Goal: Task Accomplishment & Management: Manage account settings

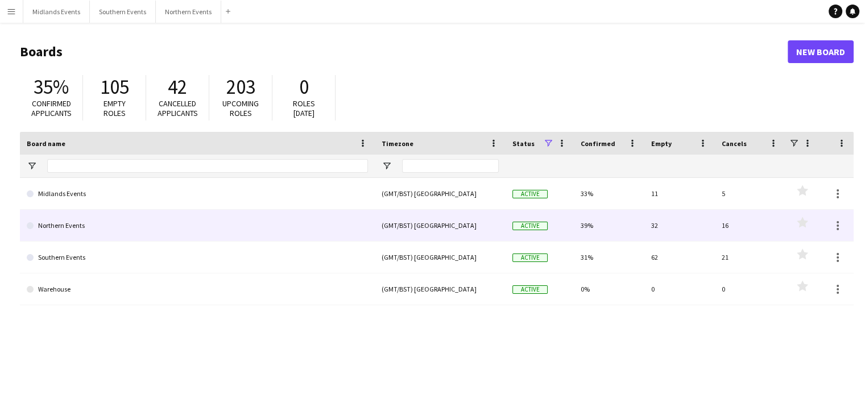
click at [48, 232] on link "Northern Events" at bounding box center [197, 226] width 341 height 32
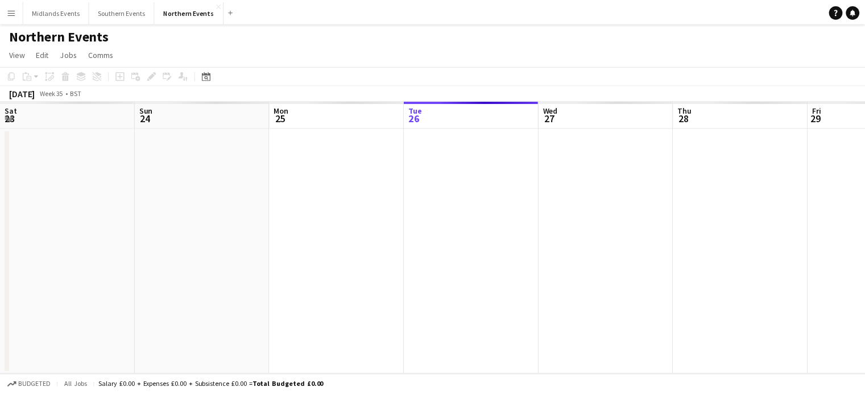
scroll to position [0, 272]
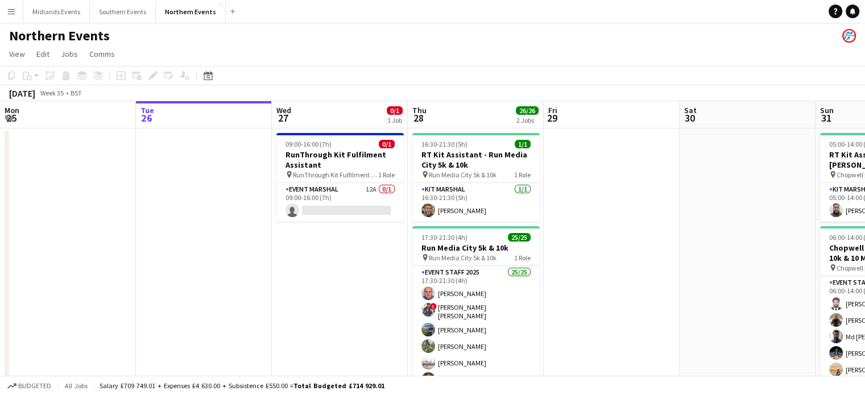
drag, startPoint x: 371, startPoint y: 265, endPoint x: 521, endPoint y: 328, distance: 163.2
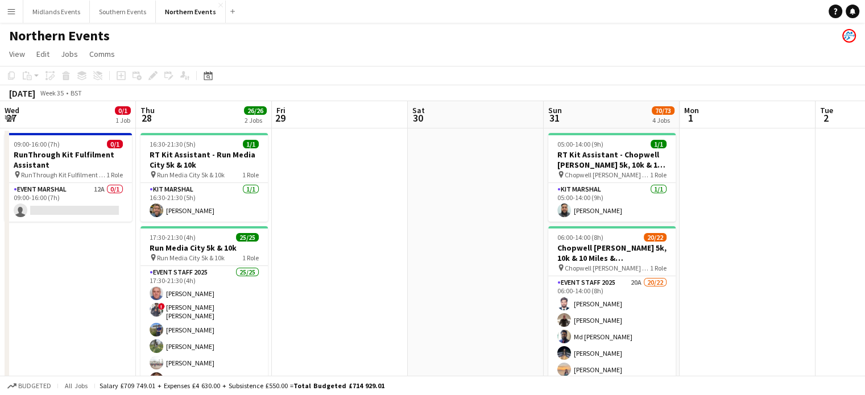
scroll to position [0, 284]
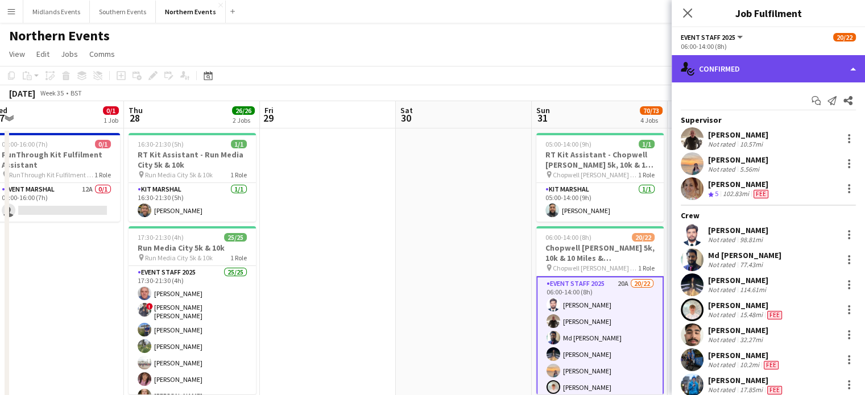
click at [847, 68] on div "single-neutral-actions-check-2 Confirmed" at bounding box center [768, 68] width 193 height 27
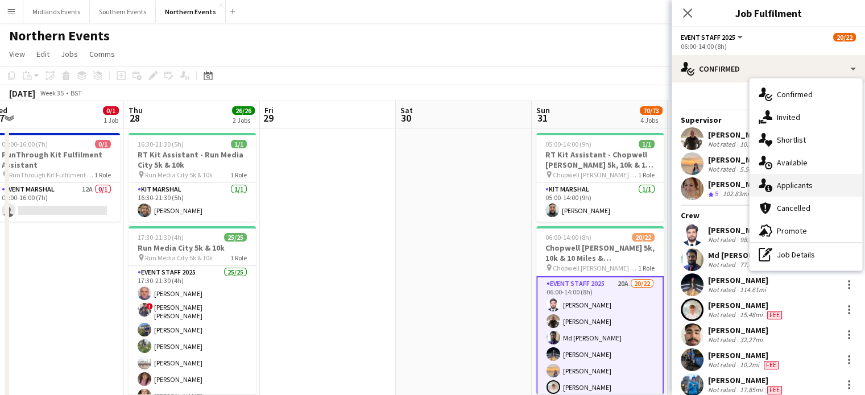
click at [809, 179] on div "single-neutral-actions-information Applicants" at bounding box center [806, 185] width 113 height 23
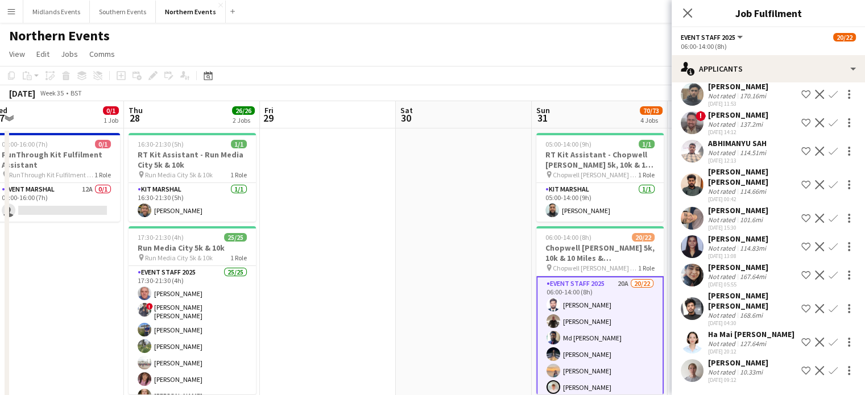
scroll to position [303, 0]
click at [829, 371] on app-icon "Confirm" at bounding box center [833, 370] width 9 height 9
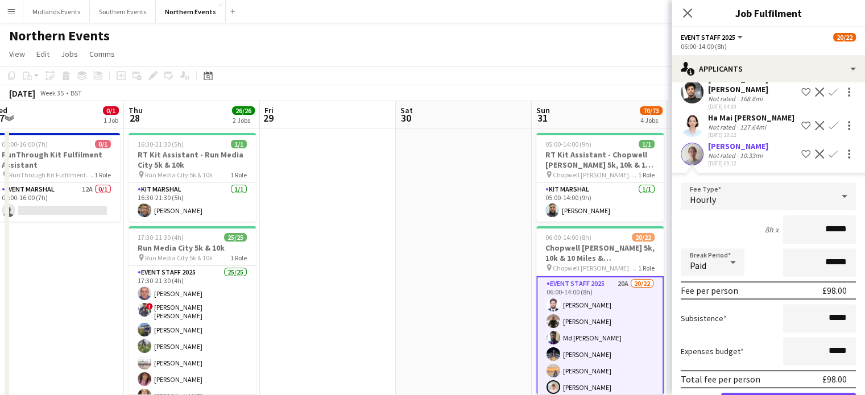
scroll to position [560, 0]
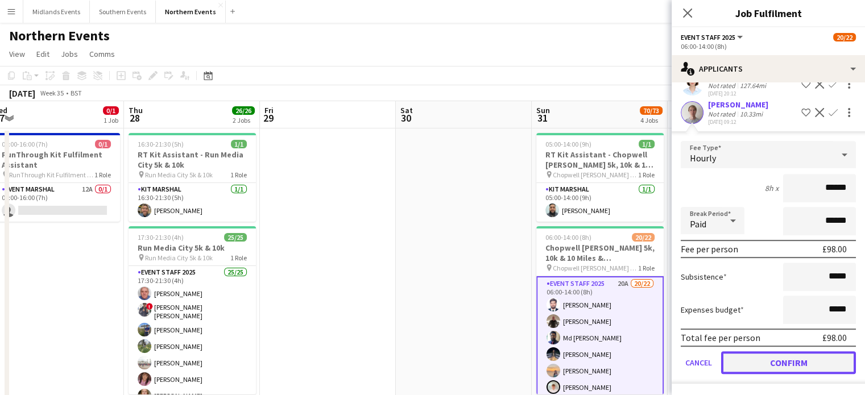
click at [817, 362] on button "Confirm" at bounding box center [788, 363] width 135 height 23
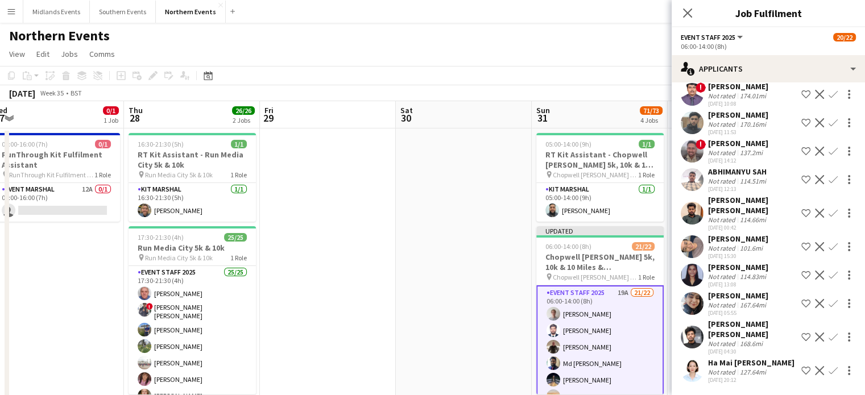
scroll to position [275, 0]
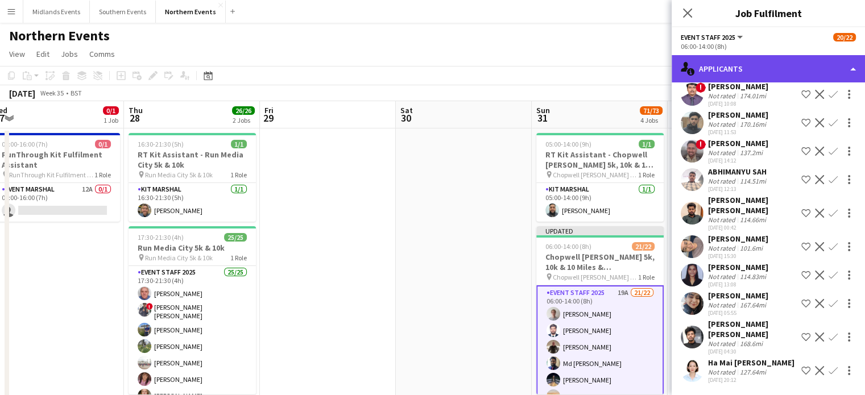
click at [778, 76] on div "single-neutral-actions-information Applicants" at bounding box center [768, 68] width 193 height 27
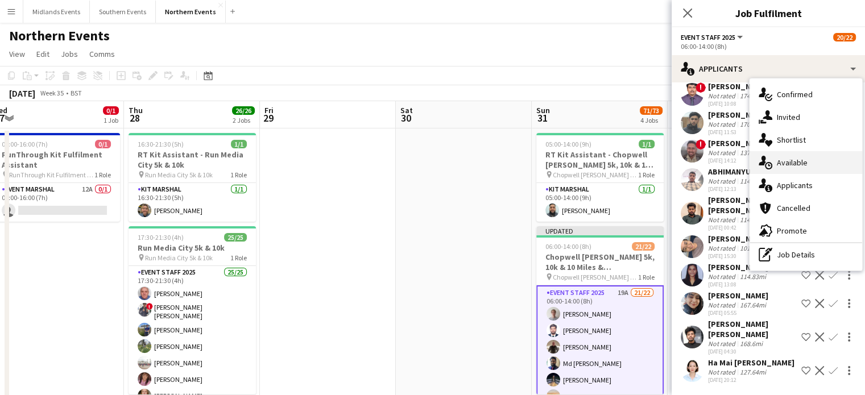
click at [787, 170] on div "single-neutral-actions-upload Available" at bounding box center [806, 162] width 113 height 23
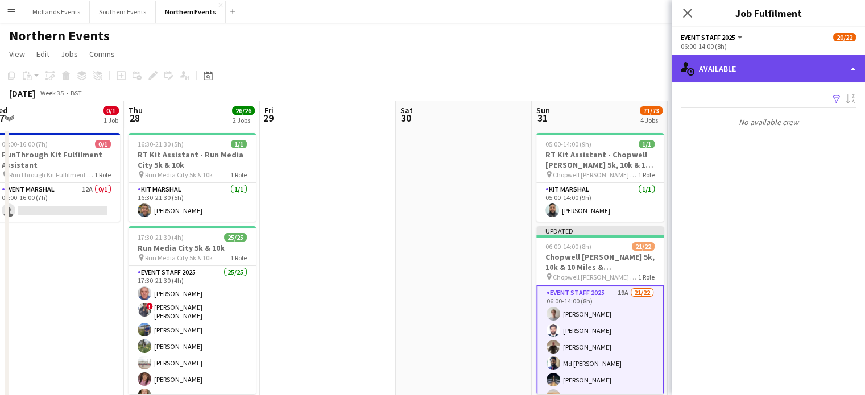
click at [781, 68] on div "single-neutral-actions-upload Available" at bounding box center [768, 68] width 193 height 27
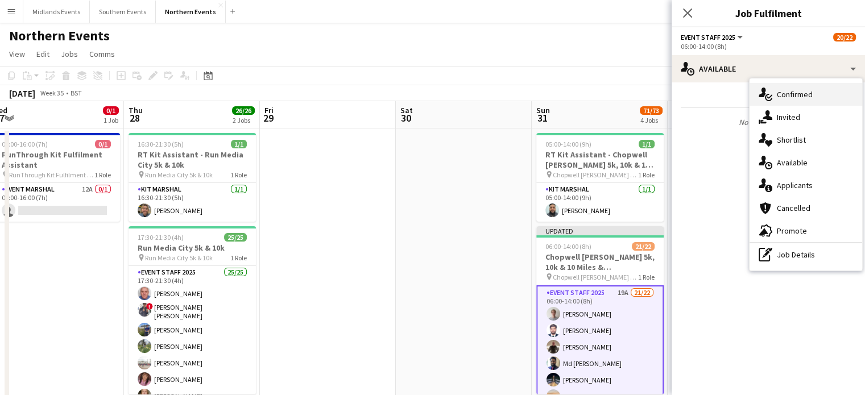
click at [788, 96] on div "single-neutral-actions-check-2 Confirmed" at bounding box center [806, 94] width 113 height 23
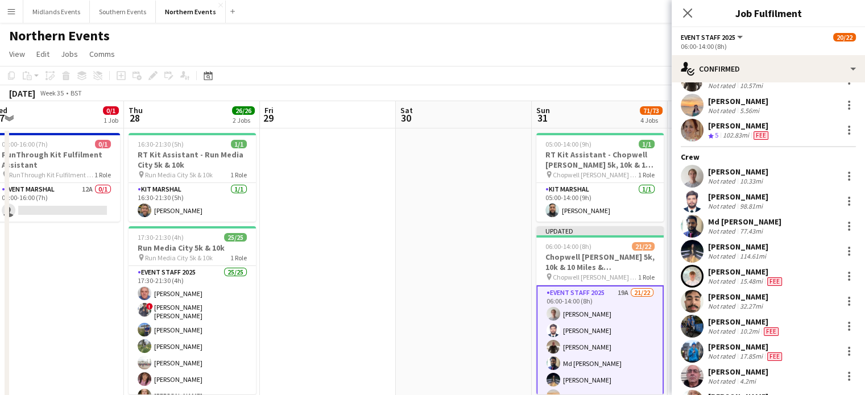
scroll to position [64, 0]
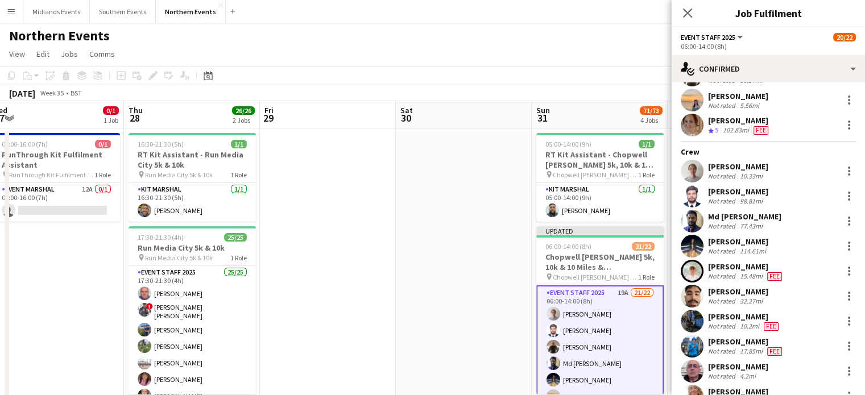
drag, startPoint x: 761, startPoint y: 165, endPoint x: 685, endPoint y: 178, distance: 76.8
click at [685, 178] on div "[PERSON_NAME] Not rated 10.33mi" at bounding box center [768, 171] width 193 height 23
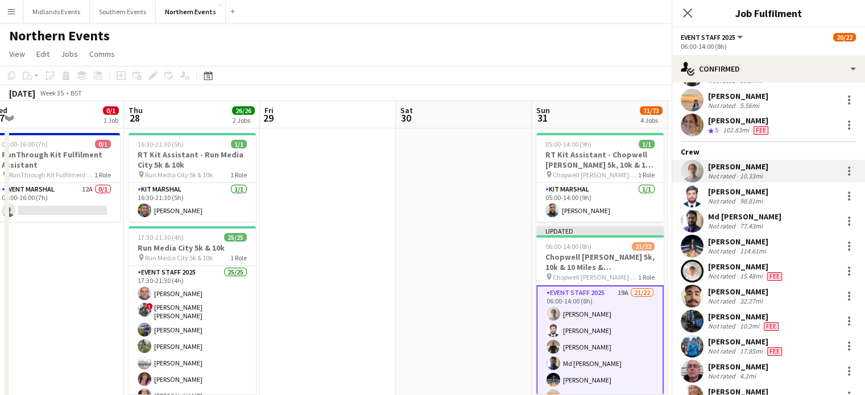
copy div "[PERSON_NAME]"
